Goal: Task Accomplishment & Management: Use online tool/utility

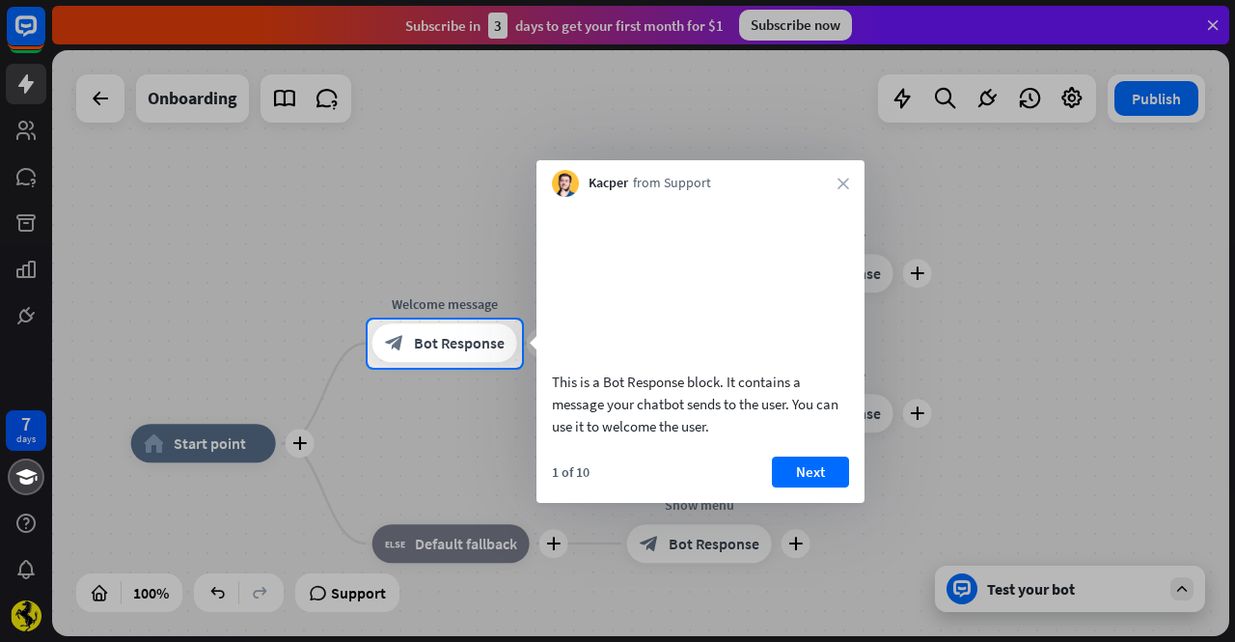
click at [921, 263] on div at bounding box center [617, 159] width 1235 height 319
click at [837, 186] on icon "close" at bounding box center [843, 184] width 12 height 12
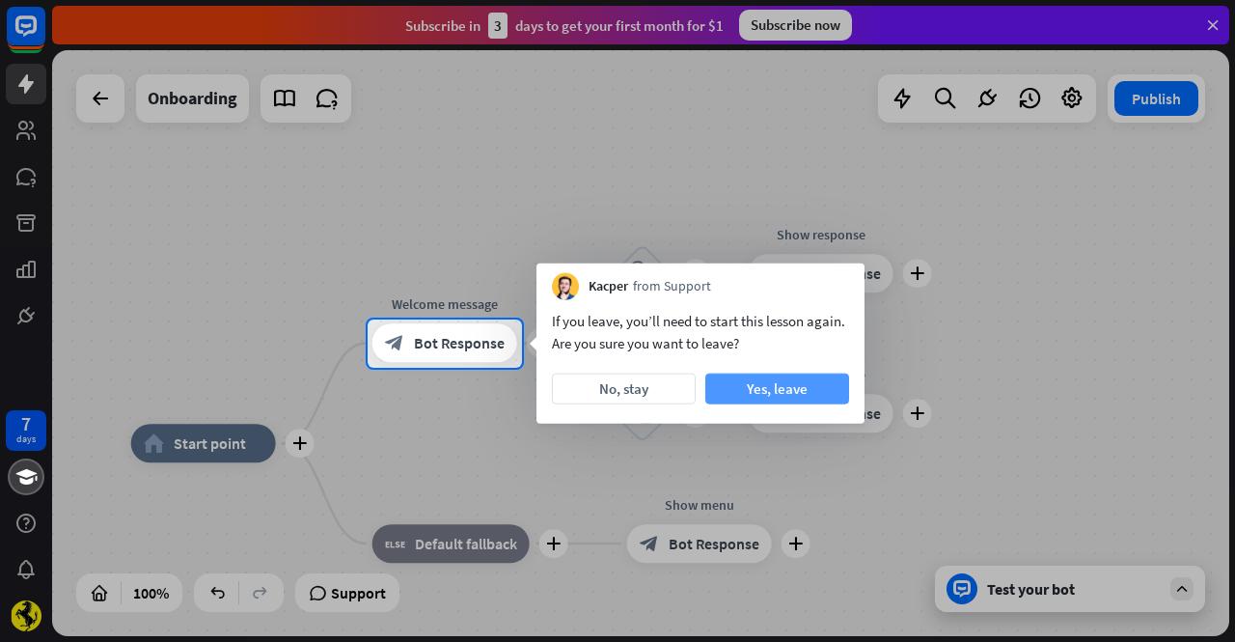
click at [744, 387] on button "Yes, leave" at bounding box center [777, 388] width 144 height 31
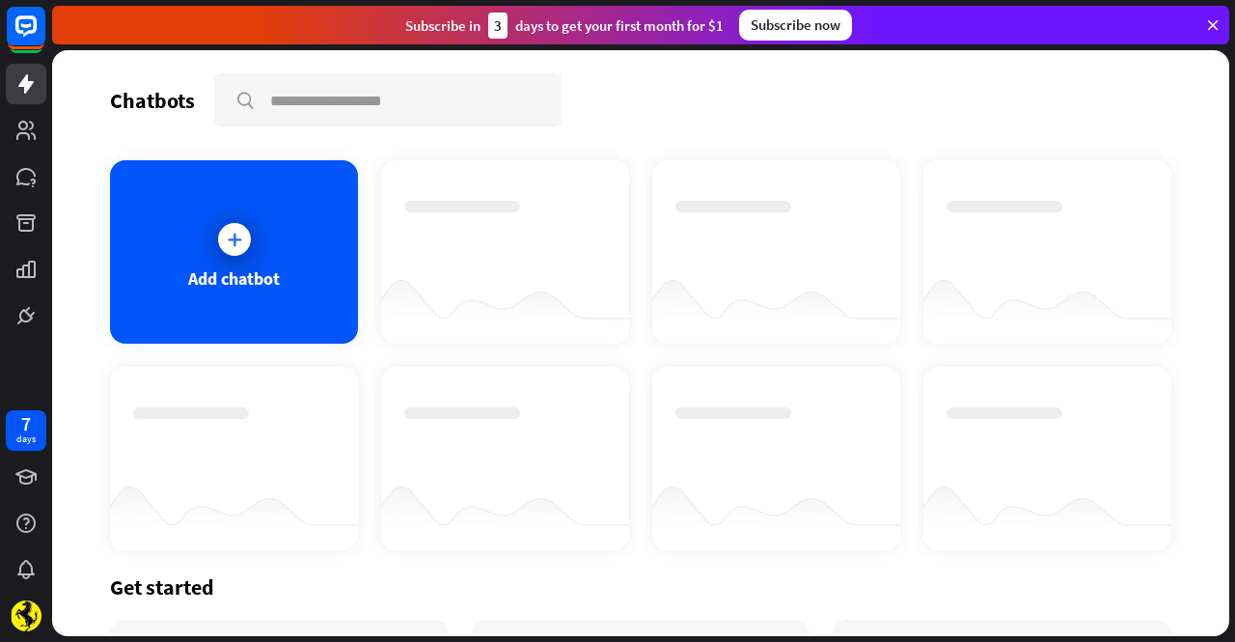
click at [165, 590] on div "Get started" at bounding box center [640, 586] width 1061 height 27
click at [228, 269] on div "Add chatbot" at bounding box center [234, 278] width 92 height 22
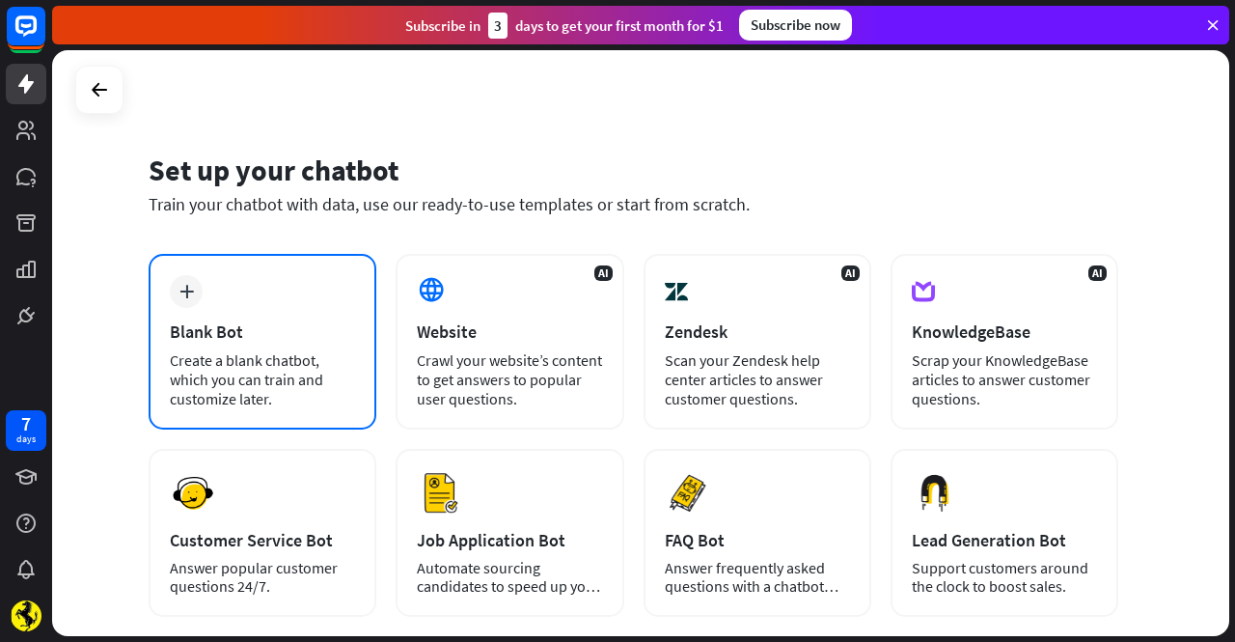
click at [289, 323] on div "Blank Bot" at bounding box center [262, 331] width 185 height 22
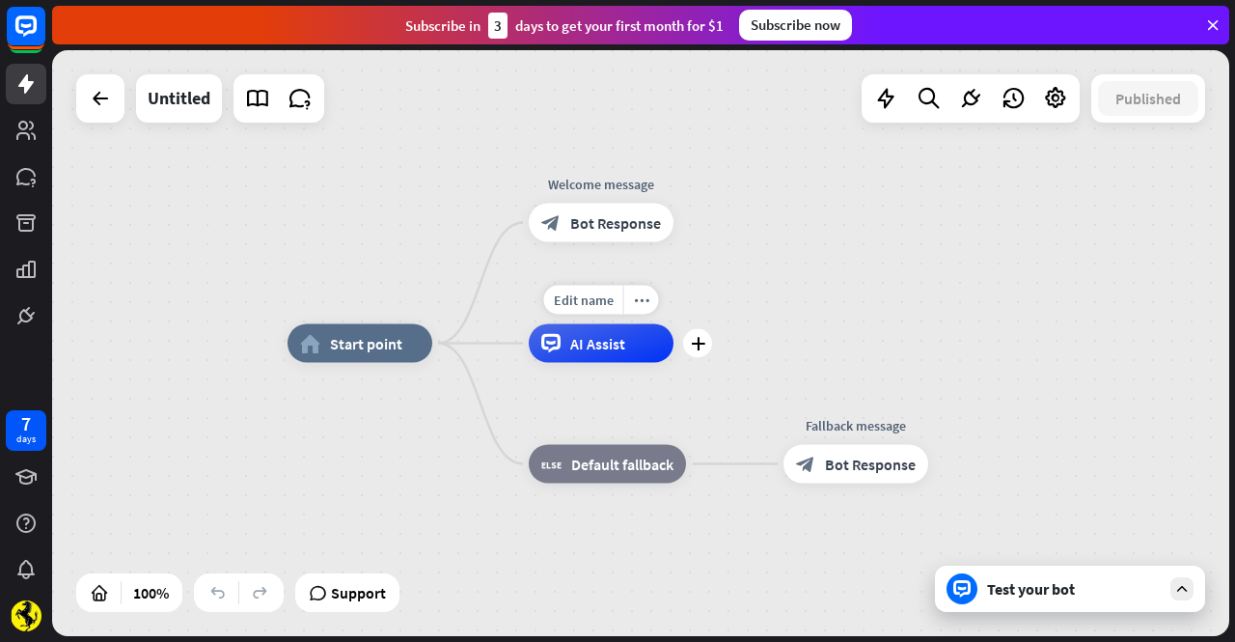
click at [573, 359] on div "AI Assist" at bounding box center [601, 343] width 145 height 39
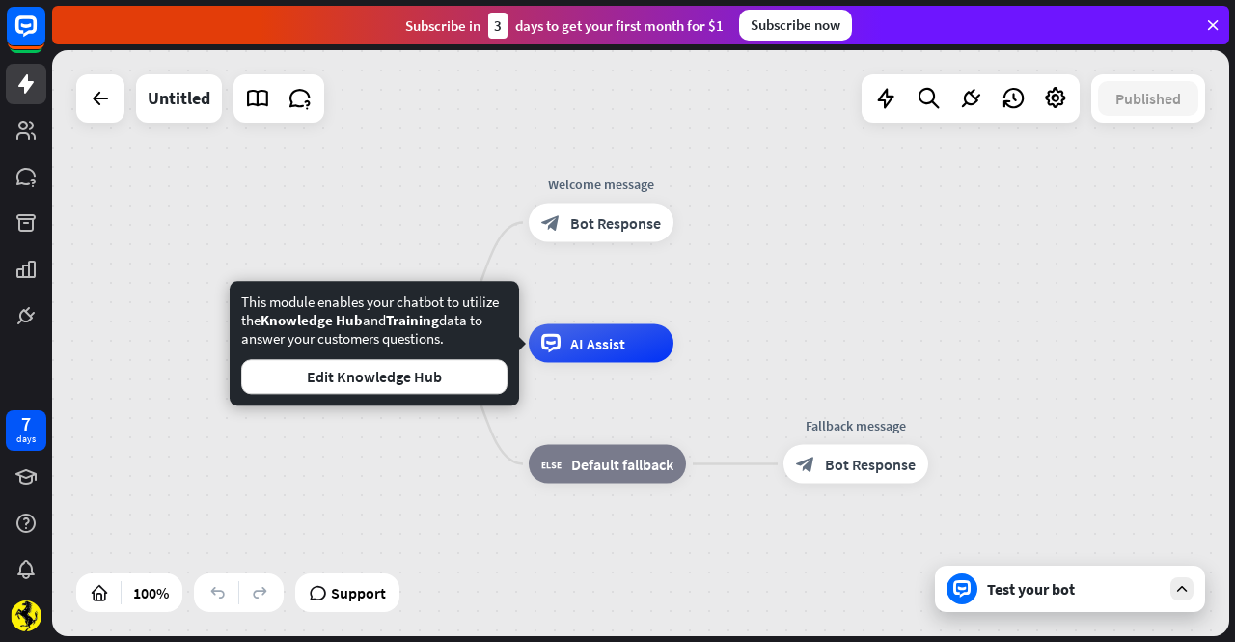
click at [416, 398] on div "This module enables your chatbot to utilize the Knowledge Hub and Training data…" at bounding box center [374, 343] width 289 height 124
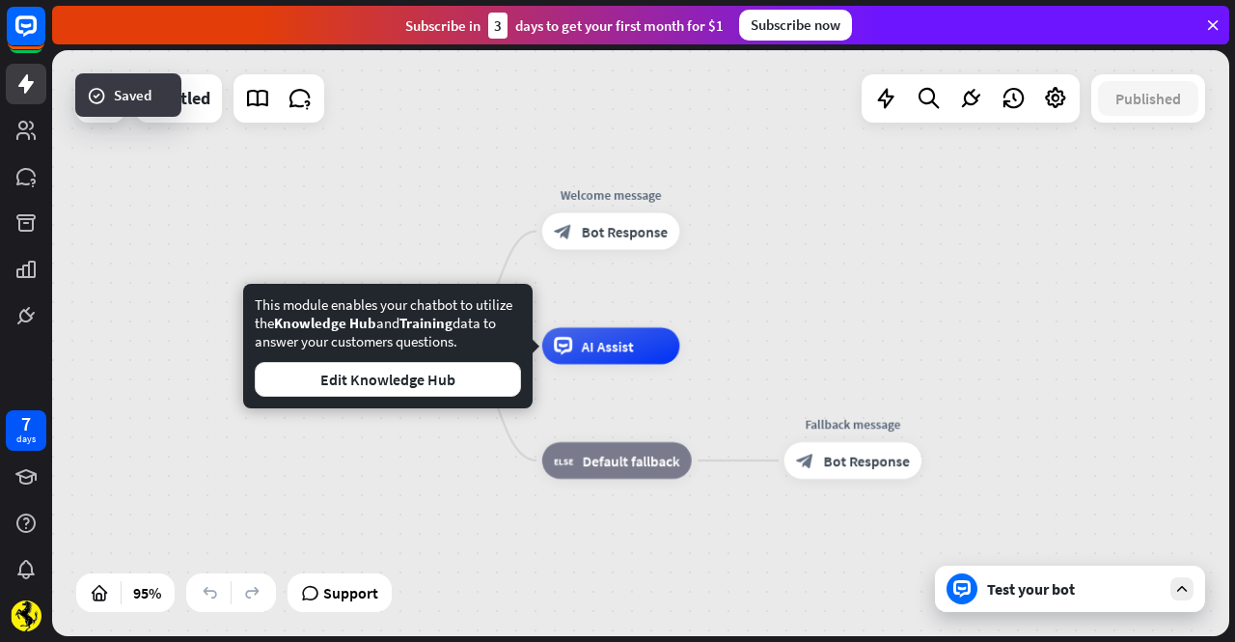
click at [1009, 611] on div "Test your bot" at bounding box center [1070, 588] width 270 height 46
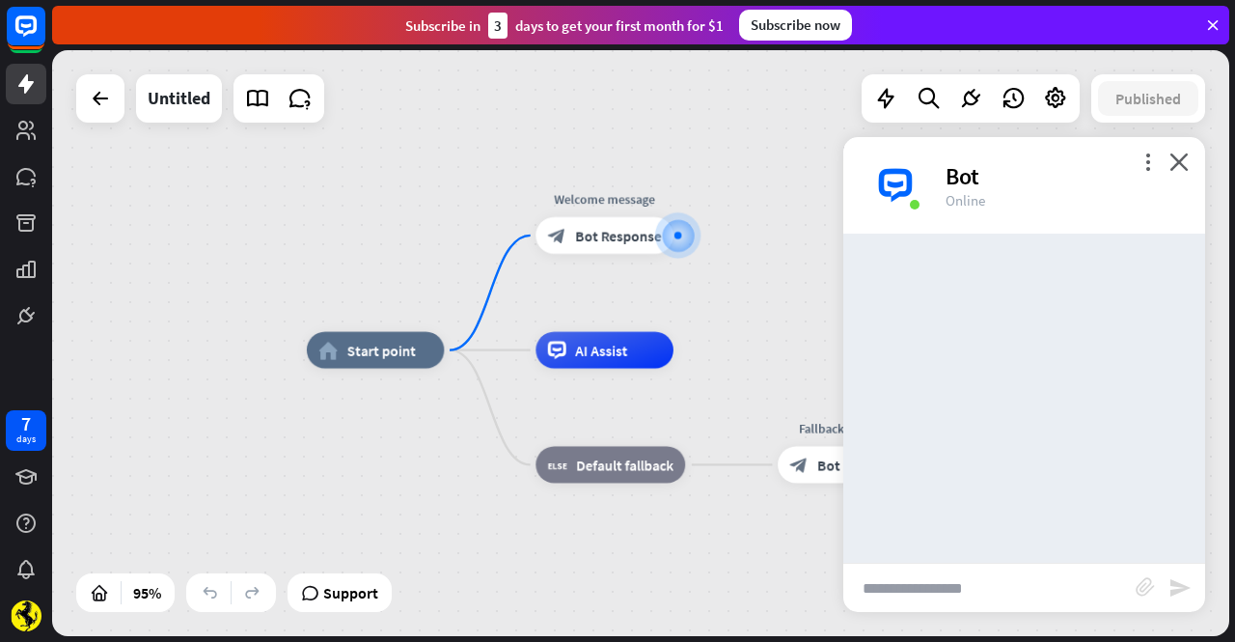
click at [988, 404] on div at bounding box center [1024, 397] width 362 height 329
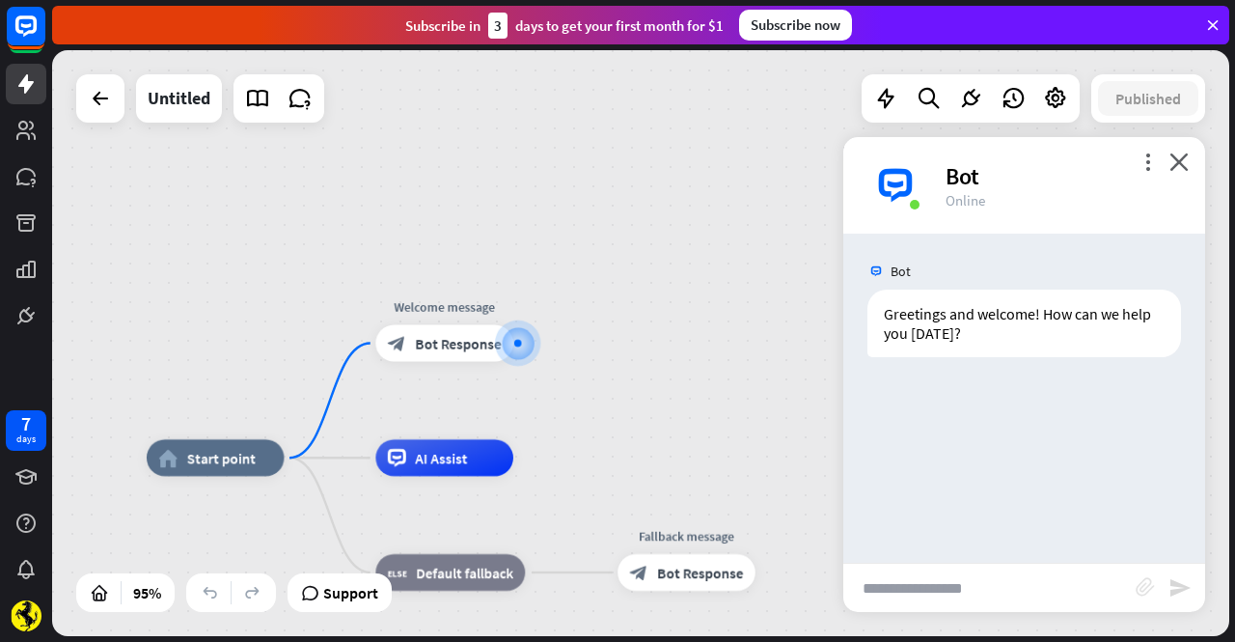
click at [1144, 593] on icon "block_attachment" at bounding box center [1145, 586] width 19 height 19
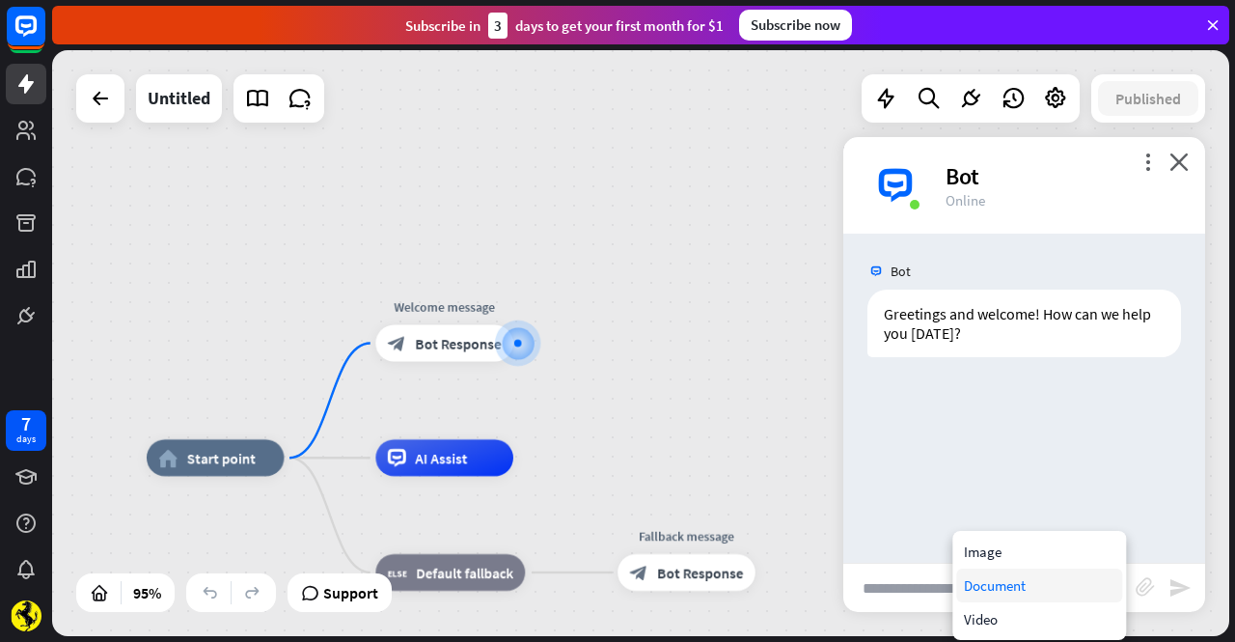
click at [1015, 579] on div "Document" at bounding box center [1039, 585] width 166 height 34
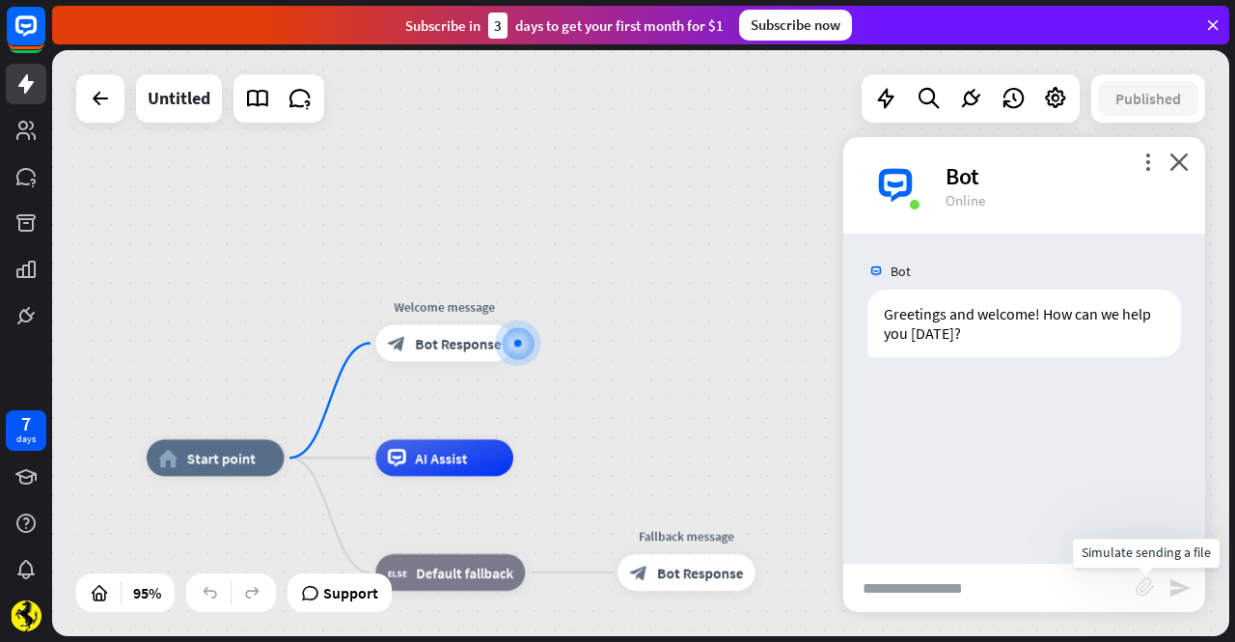
click at [1145, 586] on icon "block_attachment" at bounding box center [1145, 586] width 19 height 19
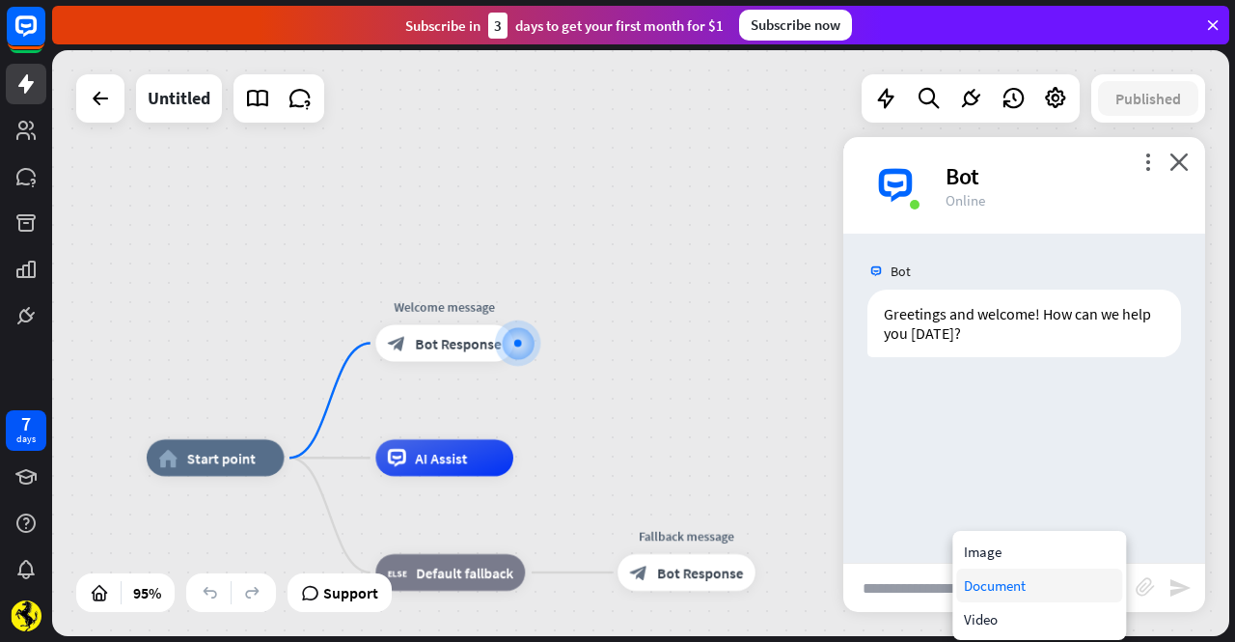
click at [1001, 586] on div "Document" at bounding box center [1039, 585] width 166 height 34
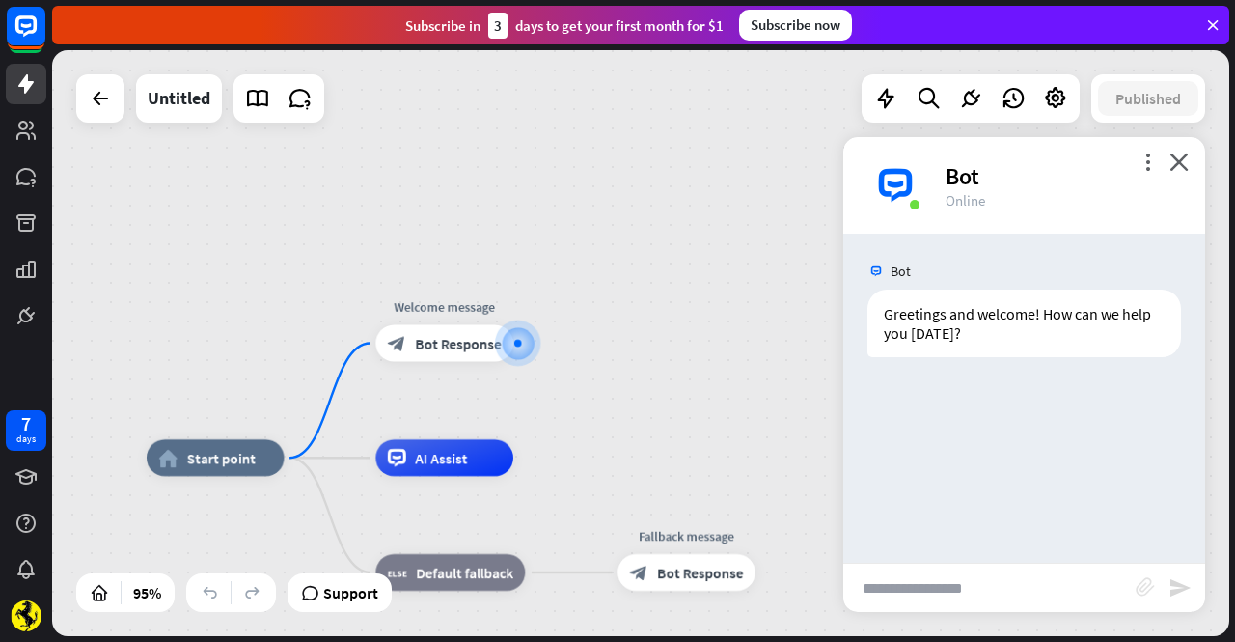
click at [1143, 586] on icon "block_attachment" at bounding box center [1145, 586] width 19 height 19
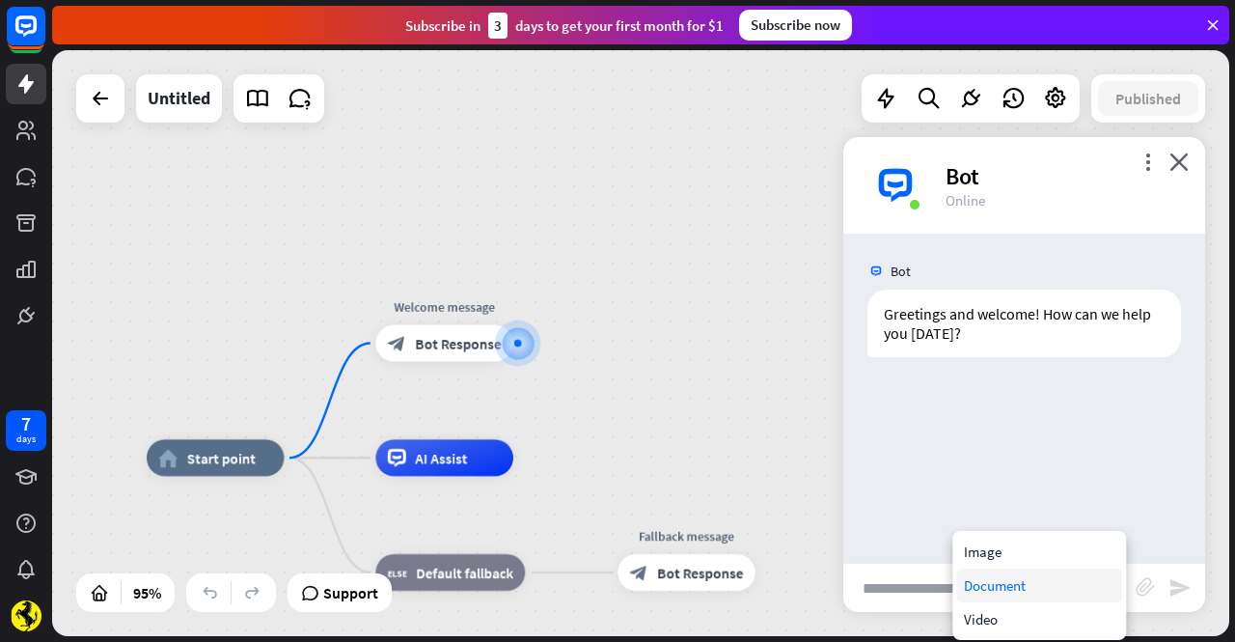
click at [1036, 584] on div "Document" at bounding box center [1039, 585] width 166 height 34
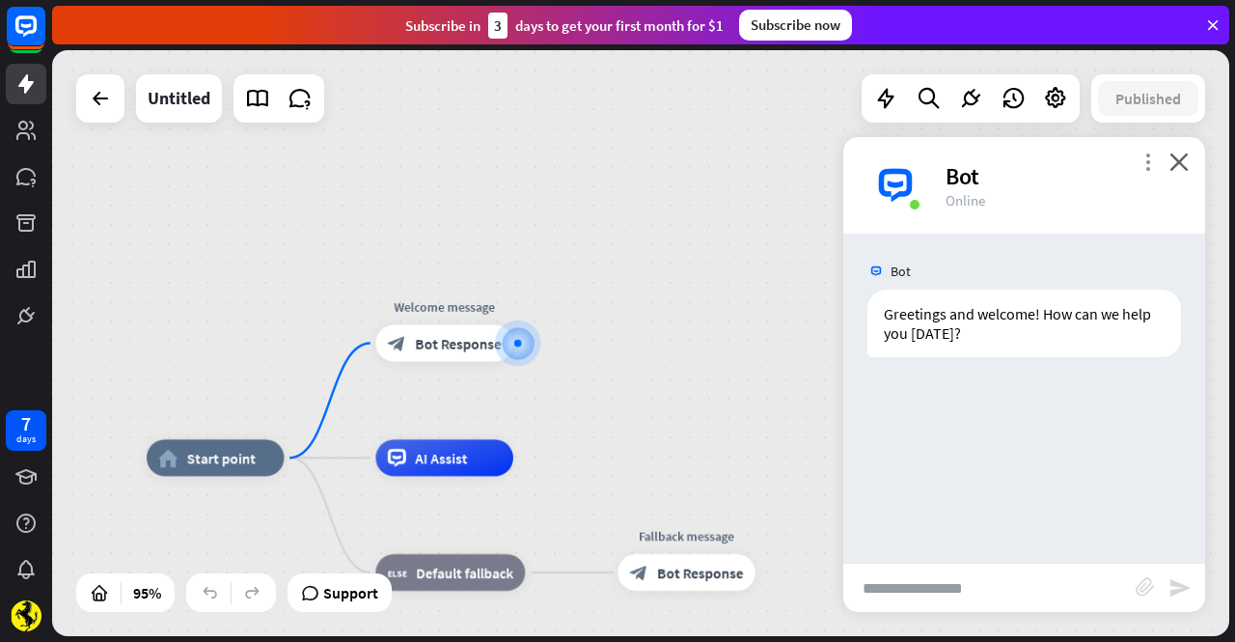
click at [1138, 168] on icon "more_vert" at bounding box center [1147, 161] width 18 height 18
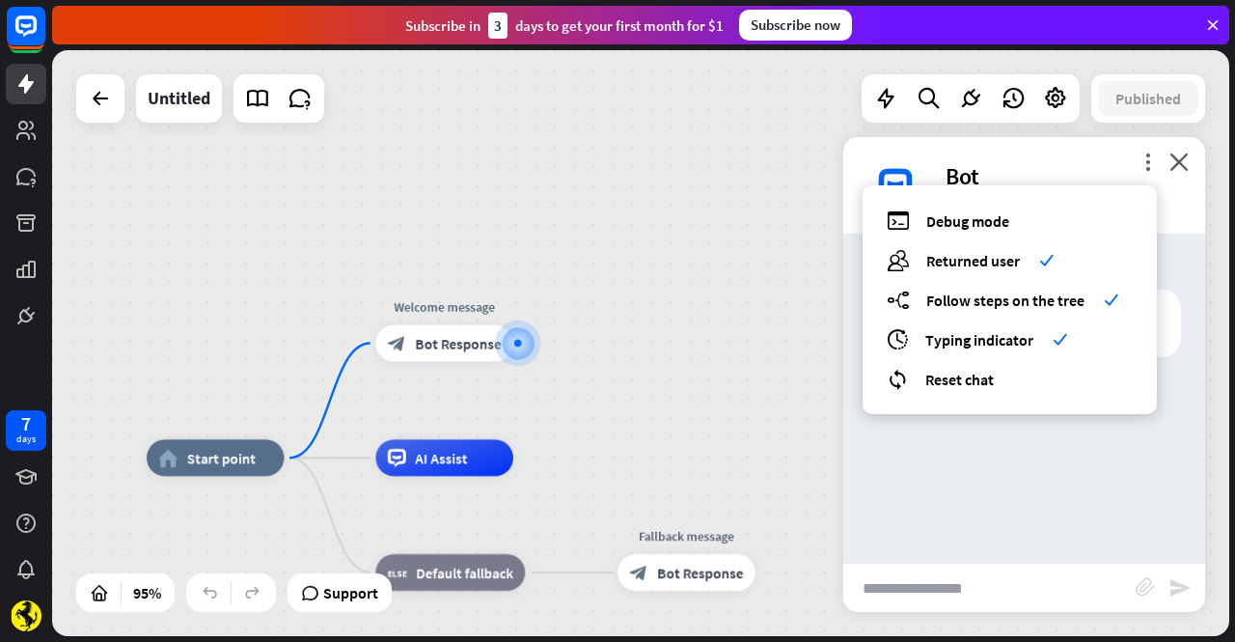
click at [1010, 458] on div "Bot Greetings and welcome! How can we help you [DATE]? [DATE] 8:08 PM Show JSON" at bounding box center [1024, 397] width 362 height 329
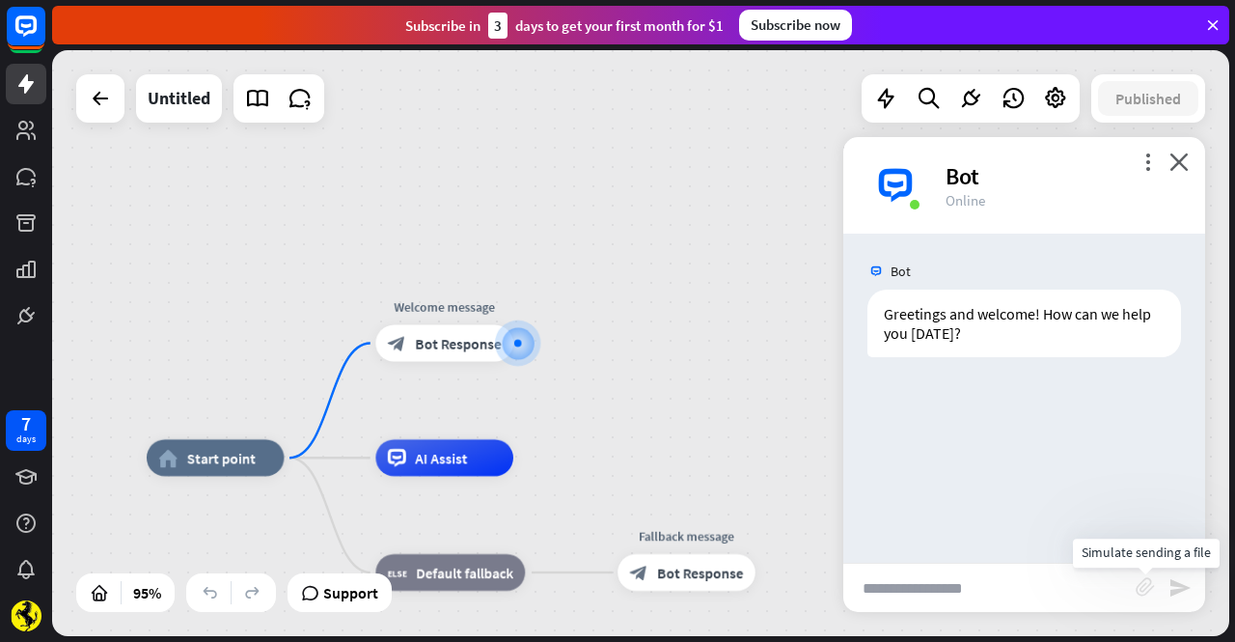
click at [1138, 589] on icon "block_attachment" at bounding box center [1145, 586] width 19 height 19
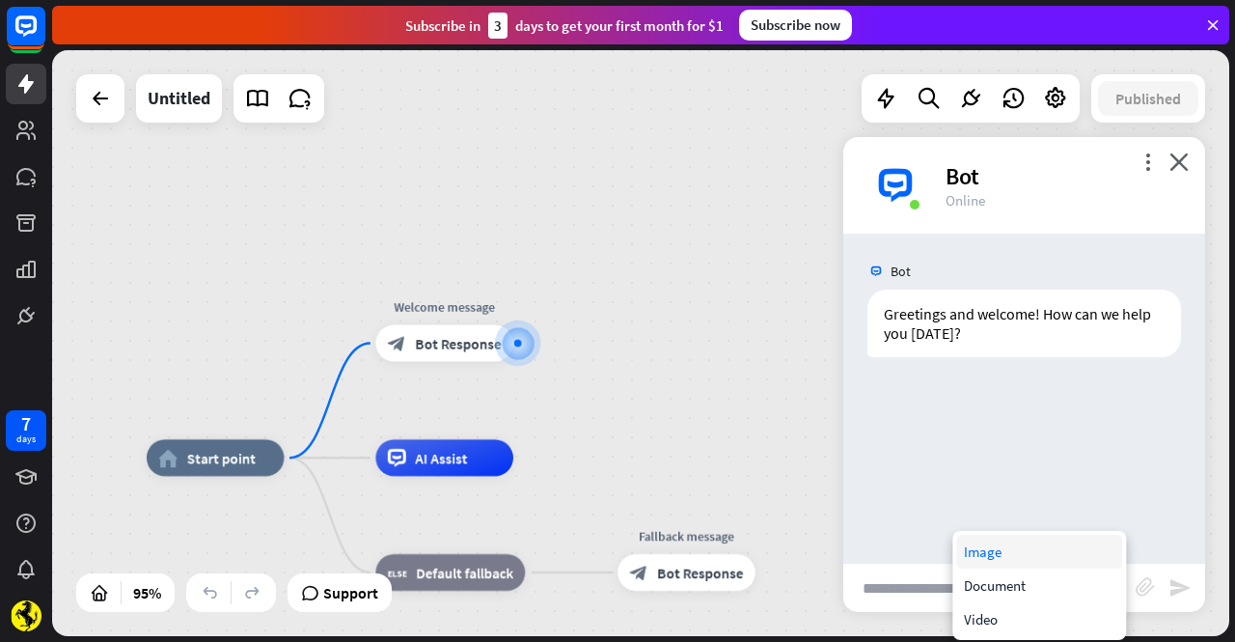
click at [1021, 555] on div "Image" at bounding box center [1039, 552] width 166 height 34
click at [952, 586] on input "text" at bounding box center [989, 587] width 292 height 48
